Goal: Information Seeking & Learning: Learn about a topic

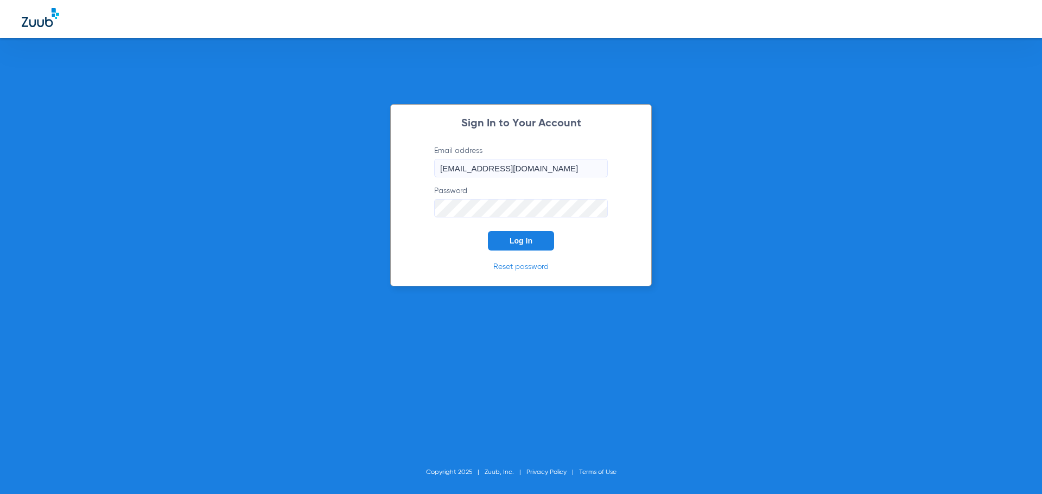
click at [507, 243] on button "Log In" at bounding box center [521, 241] width 66 height 20
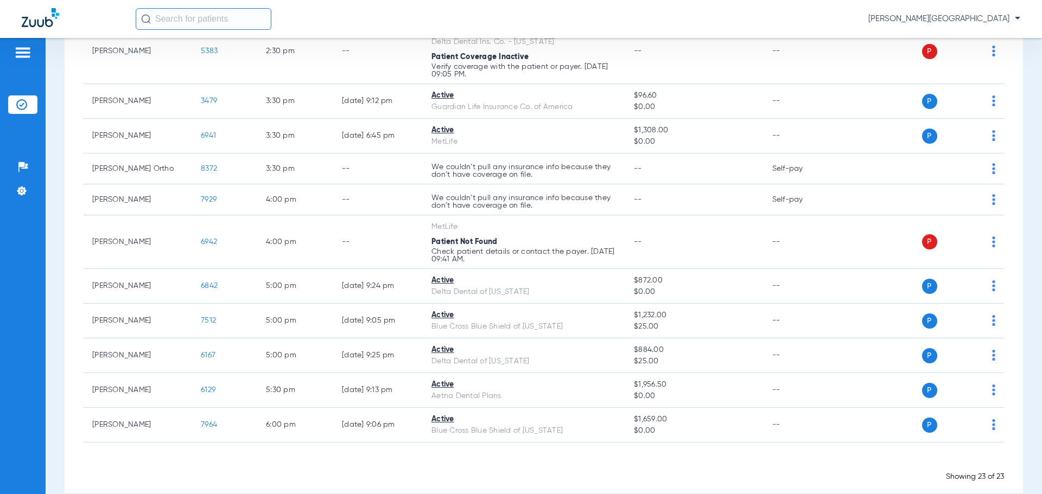
scroll to position [634, 0]
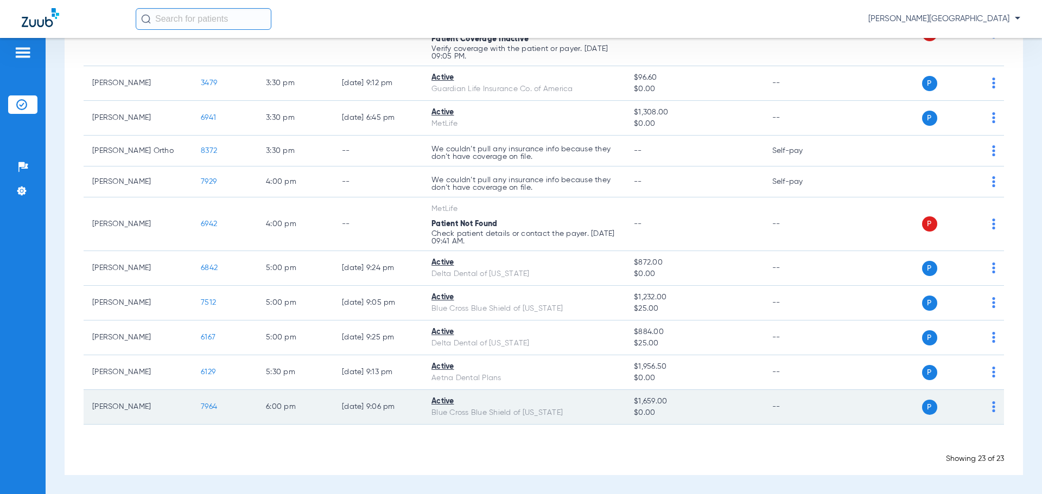
click at [206, 408] on span "7964" at bounding box center [209, 407] width 16 height 8
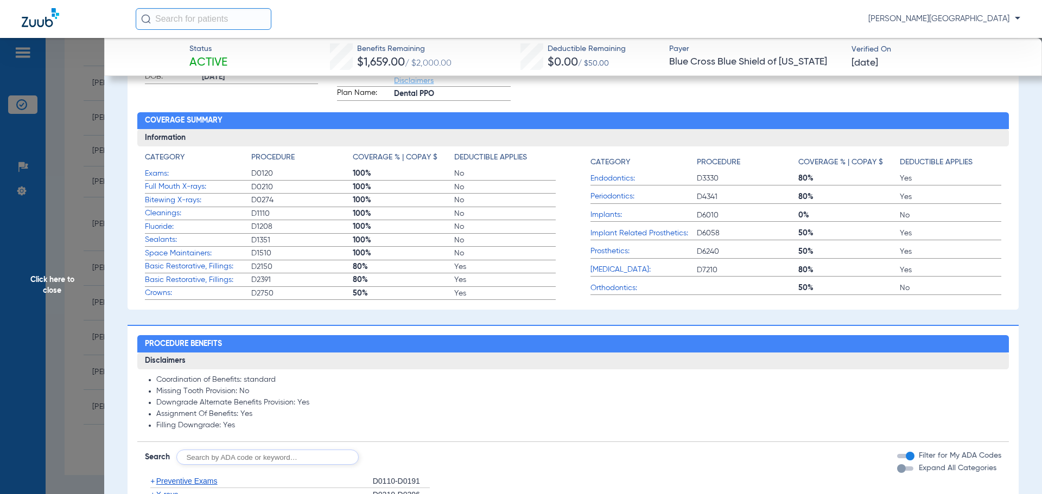
scroll to position [284, 0]
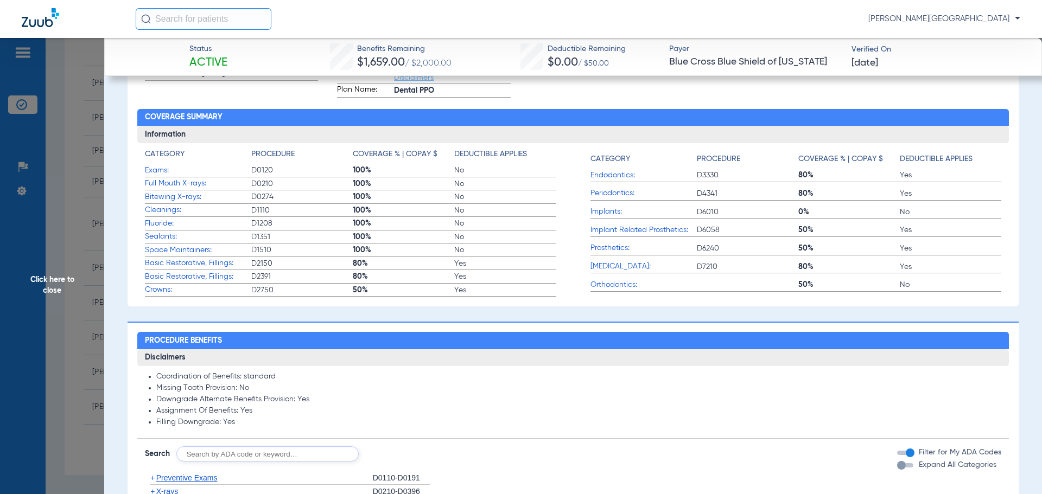
click at [165, 239] on span "Sealants:" at bounding box center [198, 236] width 106 height 11
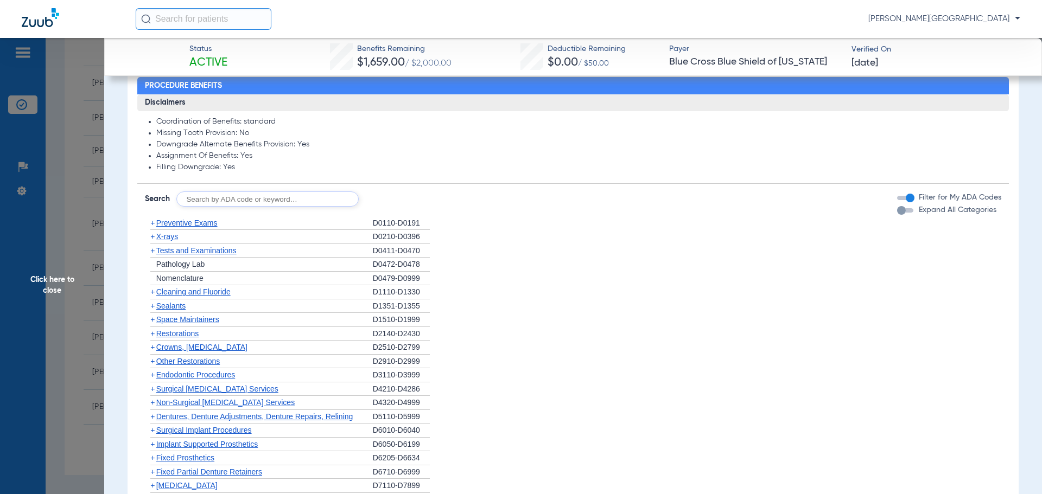
scroll to position [546, 0]
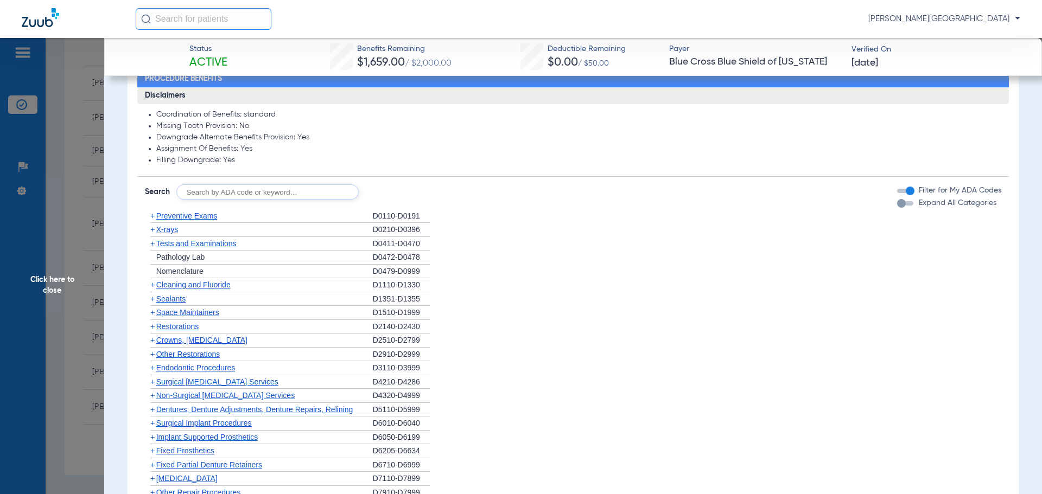
click at [153, 301] on span "+" at bounding box center [152, 299] width 4 height 9
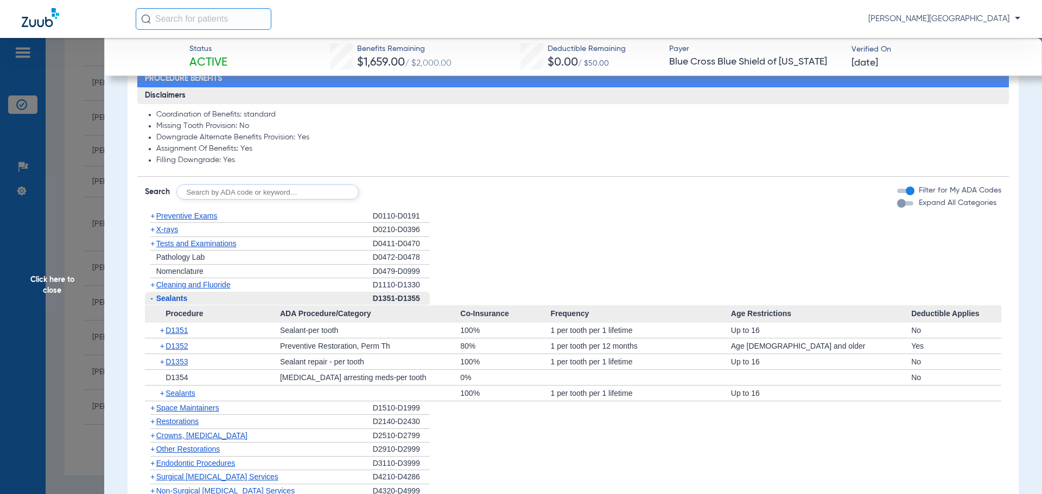
click at [60, 135] on span "Click here to close" at bounding box center [52, 285] width 104 height 494
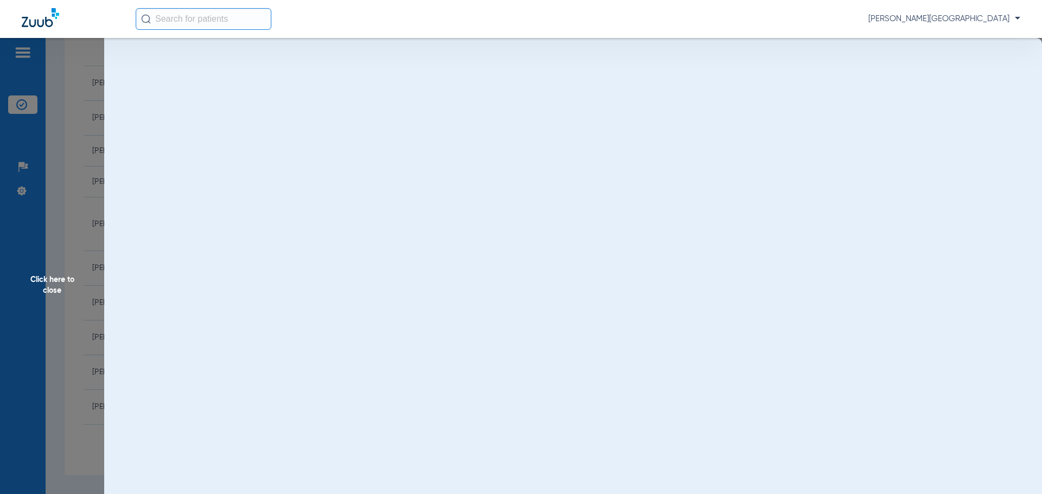
scroll to position [0, 0]
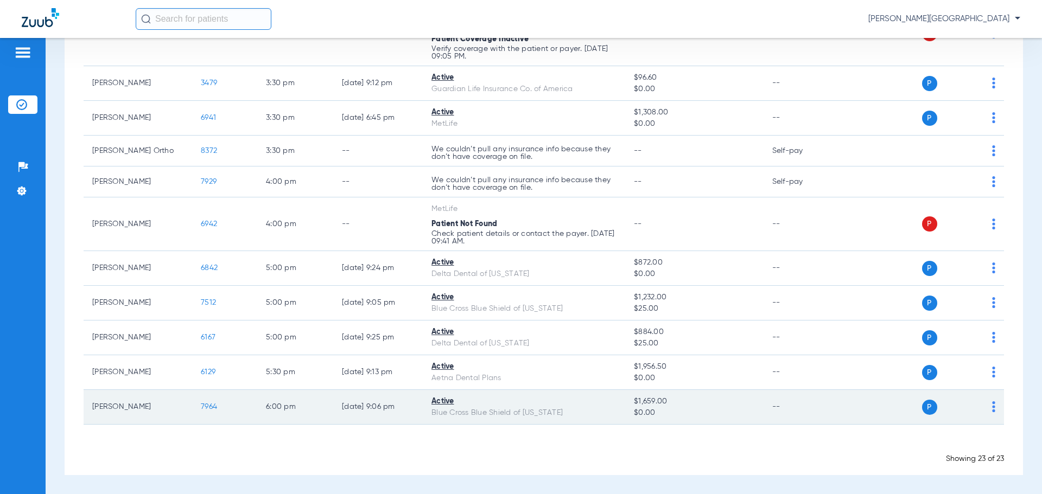
click at [206, 405] on span "7964" at bounding box center [209, 407] width 16 height 8
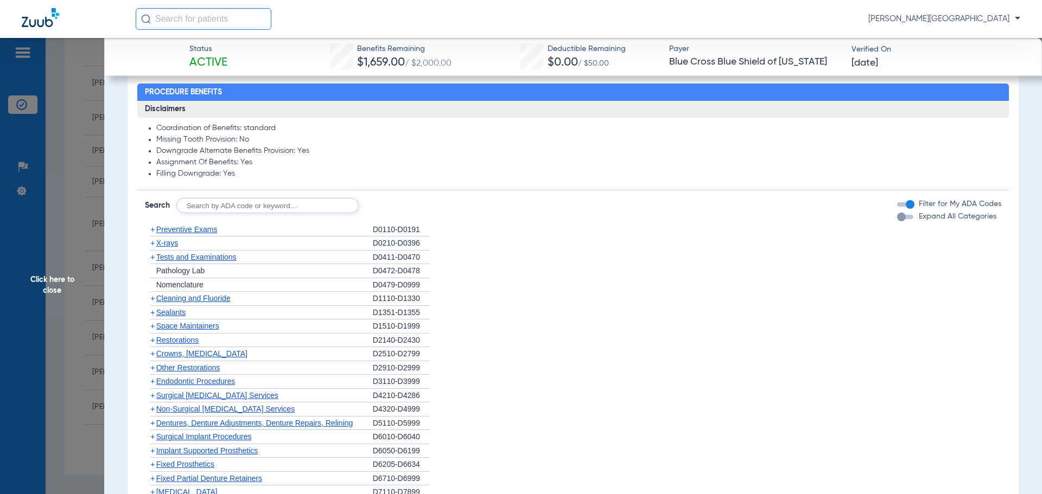
scroll to position [554, 0]
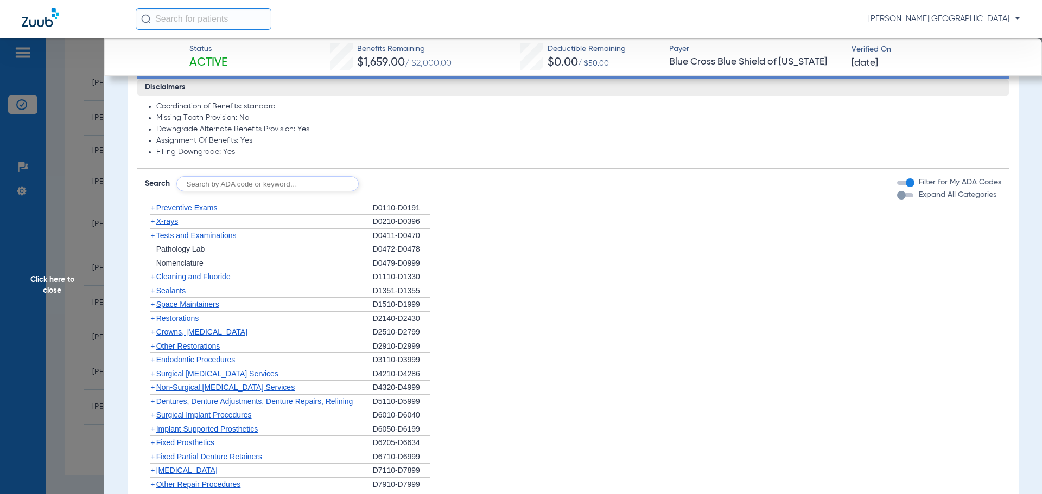
click at [151, 291] on span "+" at bounding box center [152, 291] width 4 height 9
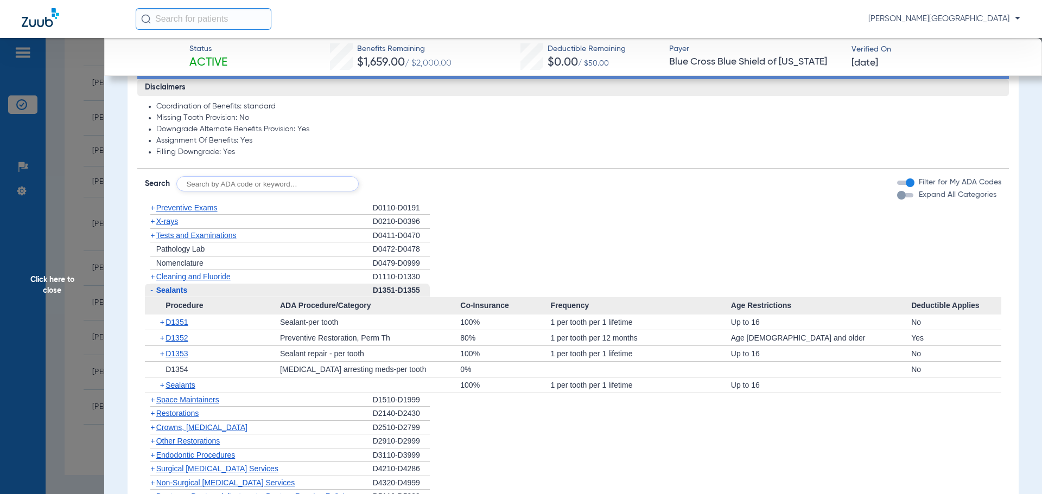
click at [151, 280] on span "+" at bounding box center [152, 276] width 4 height 9
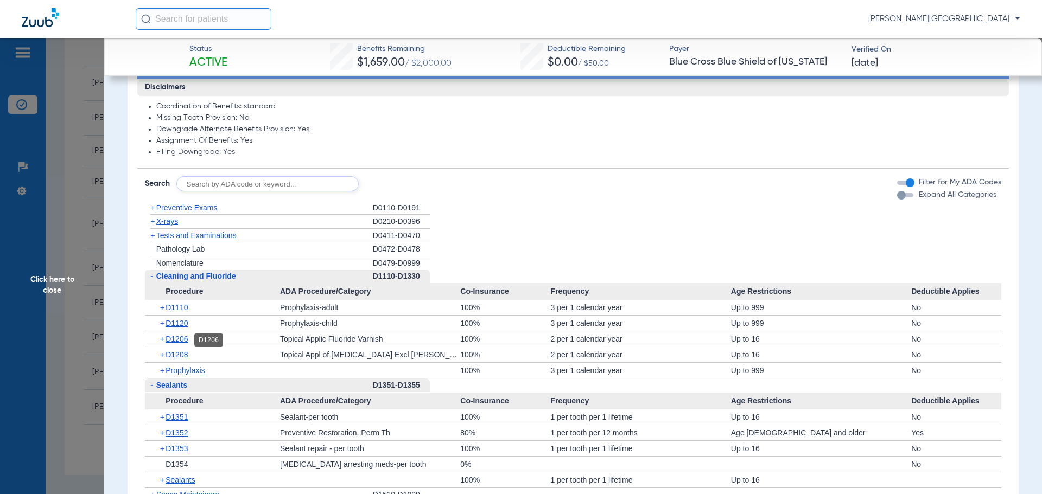
click at [166, 338] on span "D1206" at bounding box center [177, 339] width 22 height 9
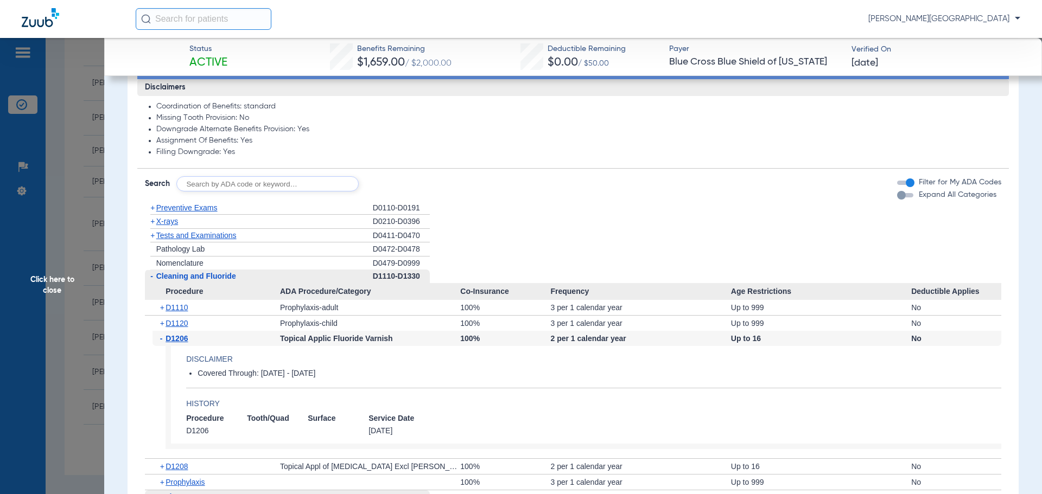
click at [53, 286] on span "Click here to close" at bounding box center [52, 285] width 104 height 494
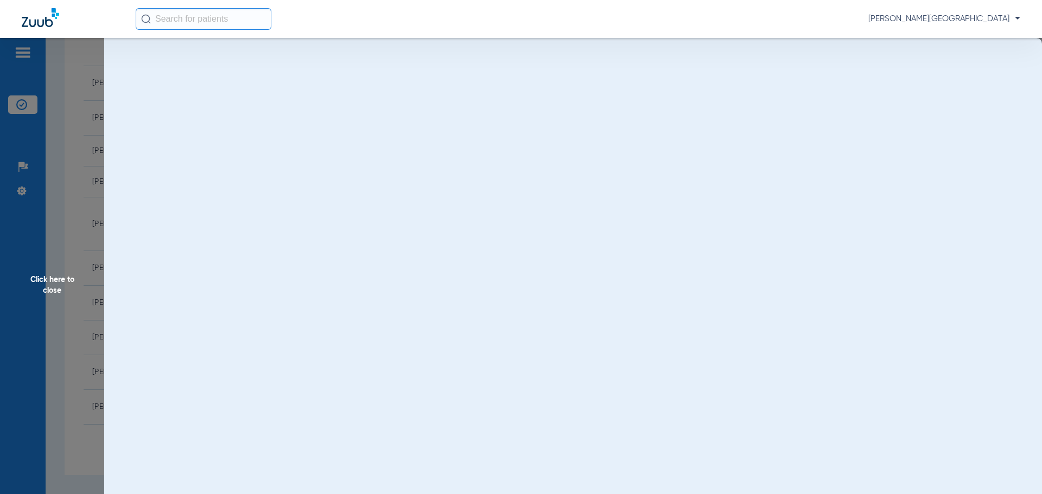
scroll to position [0, 0]
